Goal: Check status: Check status

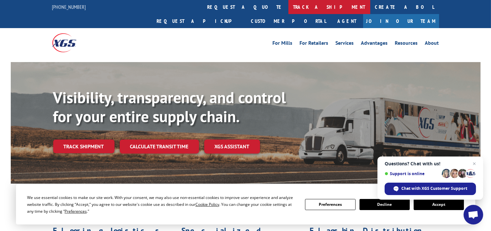
click at [288, 7] on link "track a shipment" at bounding box center [329, 7] width 82 height 14
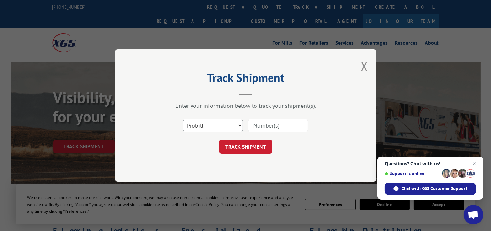
drag, startPoint x: 212, startPoint y: 121, endPoint x: 212, endPoint y: 128, distance: 6.5
click at [212, 121] on select "Select category... Probill BOL PO" at bounding box center [213, 125] width 60 height 14
select select "bol"
click at [183, 118] on select "Select category... Probill BOL PO" at bounding box center [213, 125] width 60 height 14
paste input "7070003"
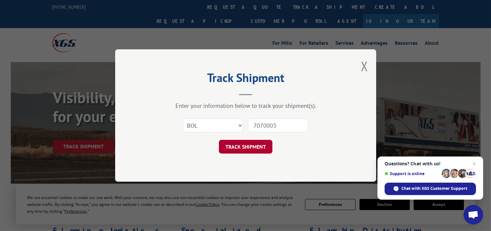
type input "7070003"
drag, startPoint x: 255, startPoint y: 150, endPoint x: 475, endPoint y: 110, distance: 223.1
click at [255, 149] on button "TRACK SHIPMENT" at bounding box center [246, 147] width 54 height 14
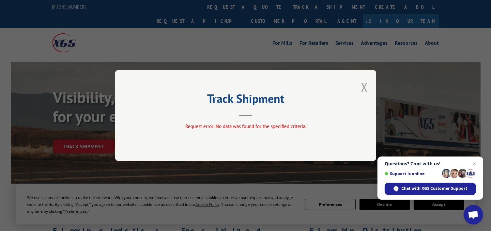
click at [363, 85] on button "Close modal" at bounding box center [364, 86] width 7 height 17
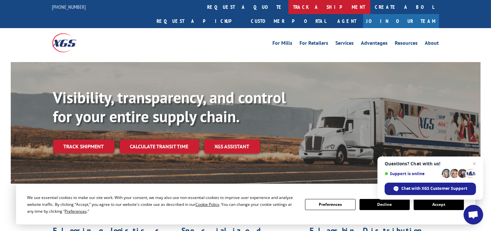
click at [288, 5] on link "track a shipment" at bounding box center [329, 7] width 82 height 14
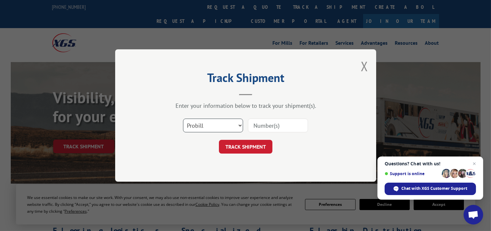
click at [201, 130] on select "Select category... Probill BOL PO" at bounding box center [213, 125] width 60 height 14
select select "bol"
click at [183, 118] on select "Select category... Probill BOL PO" at bounding box center [213, 125] width 60 height 14
drag, startPoint x: 287, startPoint y: 118, endPoint x: 272, endPoint y: 129, distance: 19.0
click at [287, 118] on input at bounding box center [278, 125] width 60 height 14
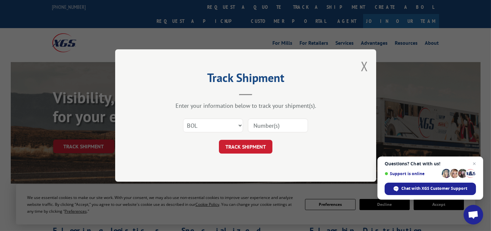
paste input "7070003"
type input "7070003"
drag, startPoint x: 242, startPoint y: 144, endPoint x: 237, endPoint y: 141, distance: 6.4
click at [242, 144] on button "TRACK SHIPMENT" at bounding box center [246, 147] width 54 height 14
